Goal: Information Seeking & Learning: Check status

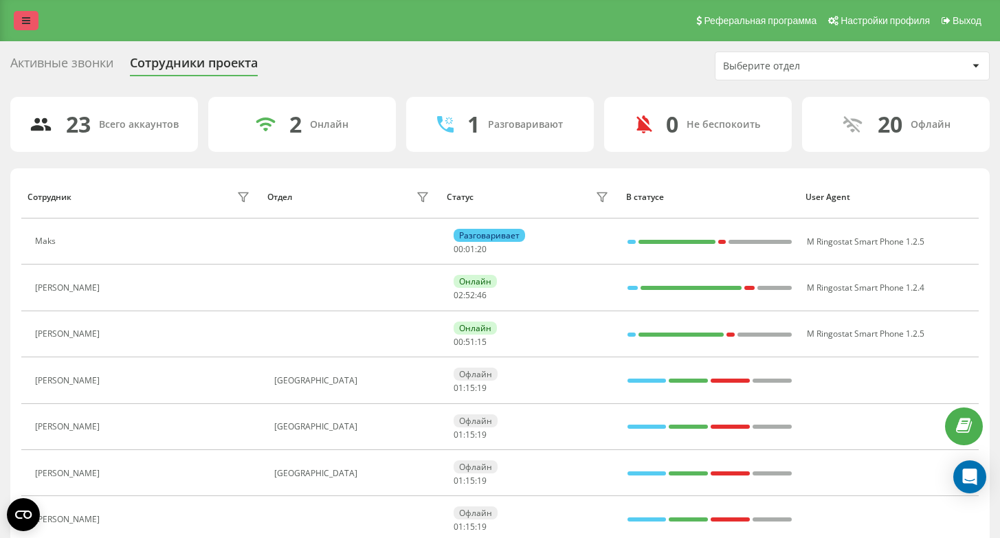
click at [30, 16] on link at bounding box center [26, 20] width 25 height 19
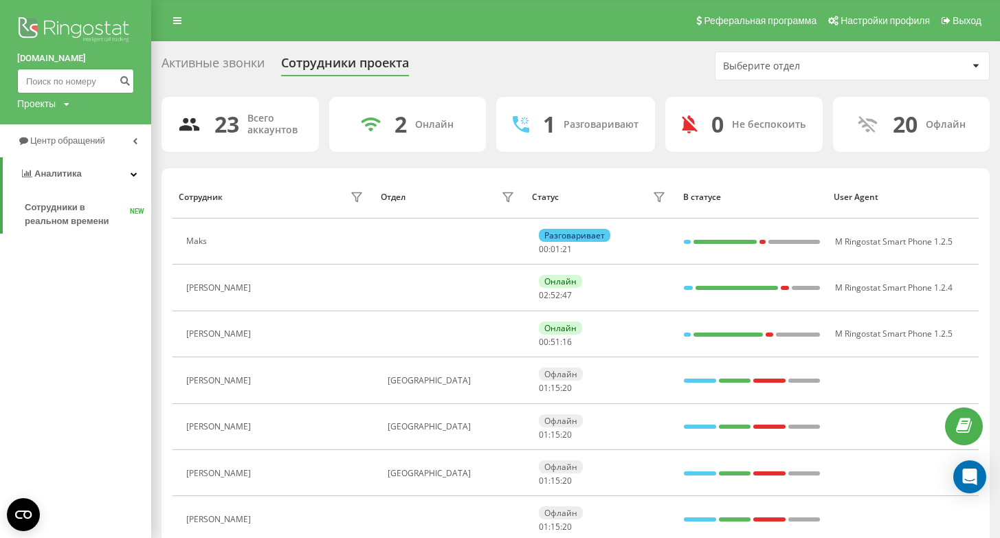
click at [67, 82] on input at bounding box center [75, 81] width 117 height 25
paste input "693 885 140"
type input "693 885 140"
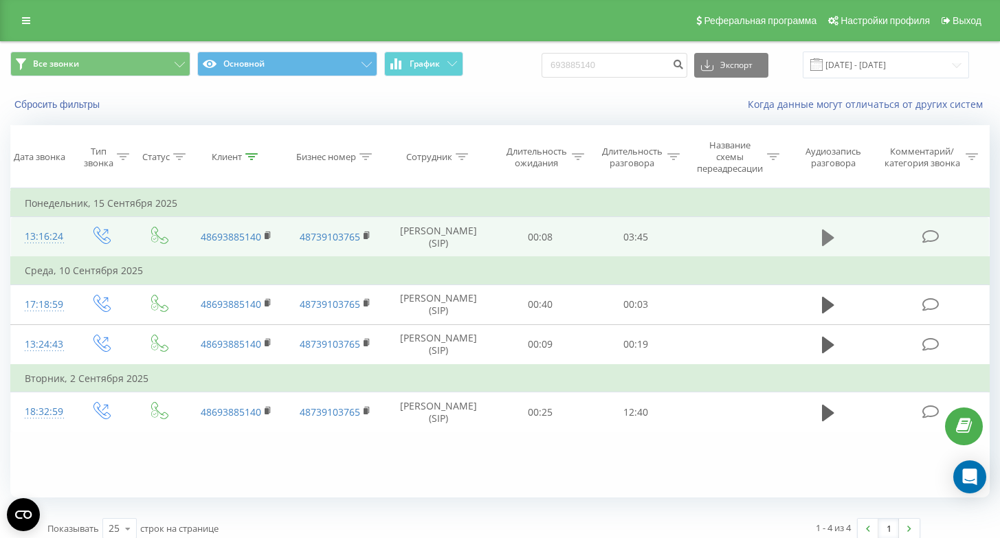
click at [825, 244] on icon at bounding box center [828, 238] width 12 height 16
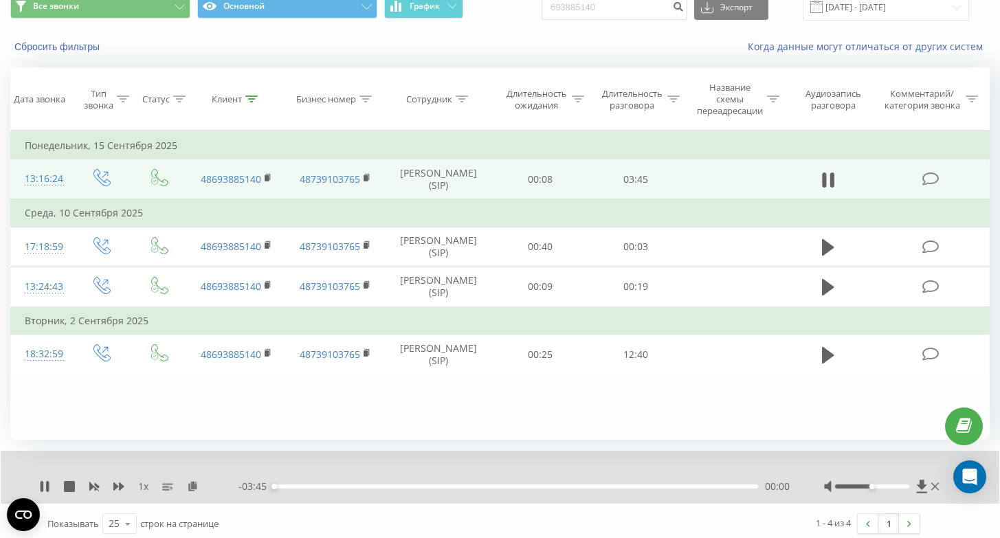
scroll to position [64, 0]
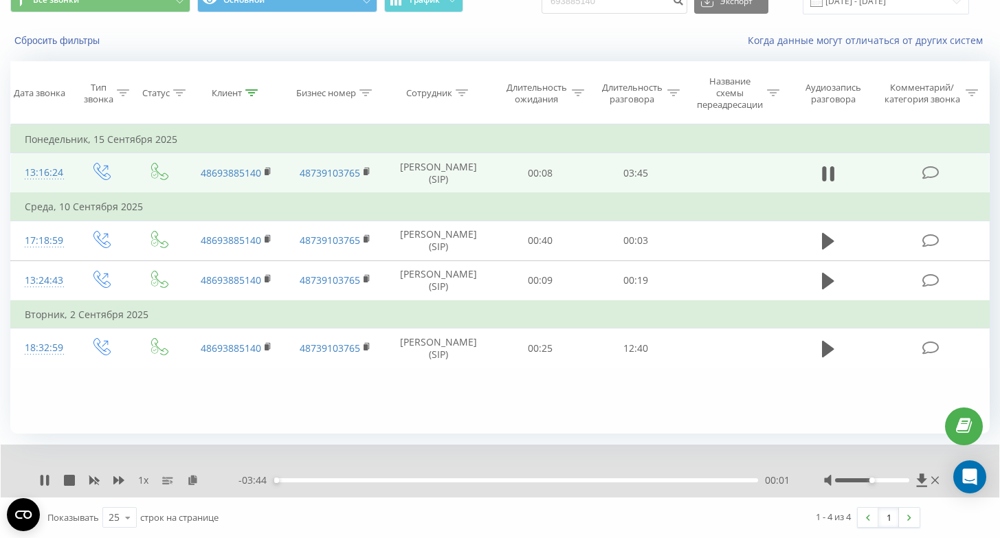
click at [309, 482] on div "- 03:44 00:01 00:01" at bounding box center [513, 480] width 551 height 14
click at [309, 482] on div "- 03:43 00:01 00:01" at bounding box center [513, 480] width 551 height 14
click at [317, 480] on div "00:02" at bounding box center [515, 480] width 484 height 4
click at [346, 481] on div "00:27" at bounding box center [515, 480] width 484 height 4
click at [368, 480] on div "00:44" at bounding box center [515, 480] width 484 height 4
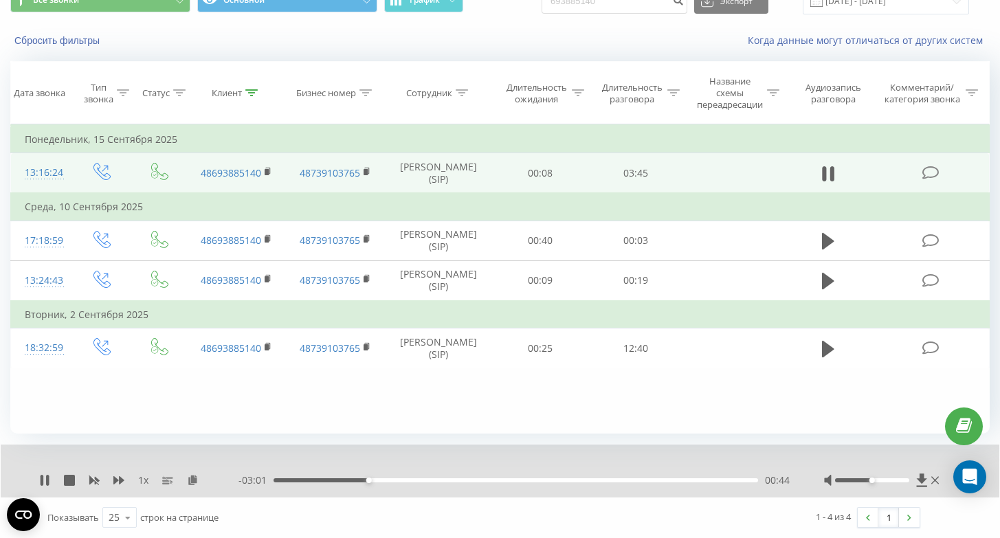
click at [390, 480] on div "00:44" at bounding box center [515, 480] width 484 height 4
click at [408, 480] on div "00:54" at bounding box center [515, 480] width 484 height 4
click at [431, 480] on div "01:04" at bounding box center [515, 480] width 484 height 4
click at [40, 476] on icon at bounding box center [44, 480] width 11 height 11
